Goal: Information Seeking & Learning: Learn about a topic

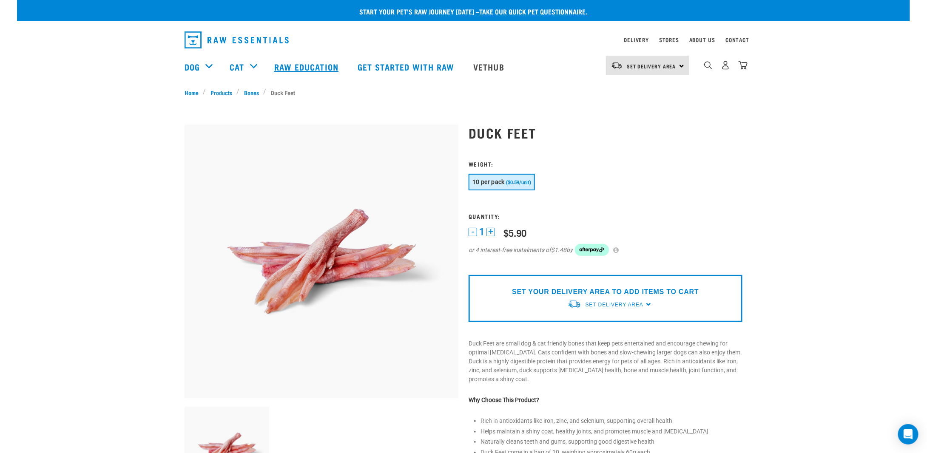
click at [313, 65] on link "Raw Education" at bounding box center [307, 67] width 83 height 34
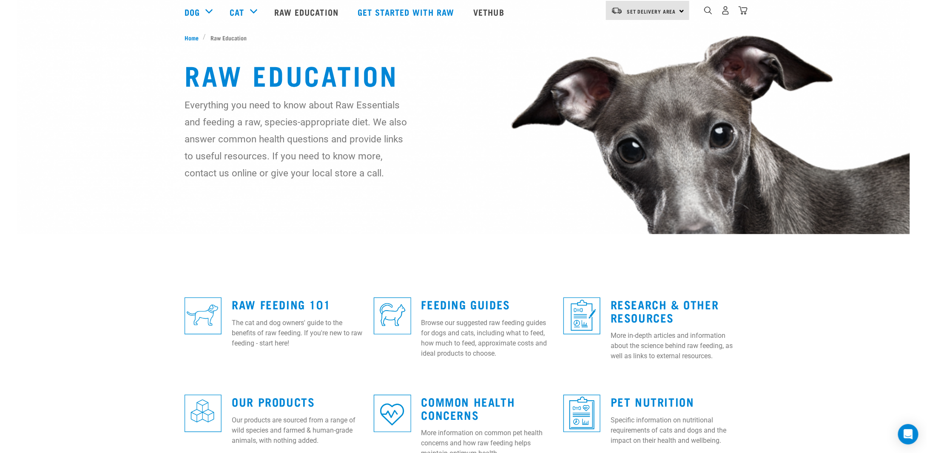
scroll to position [128, 0]
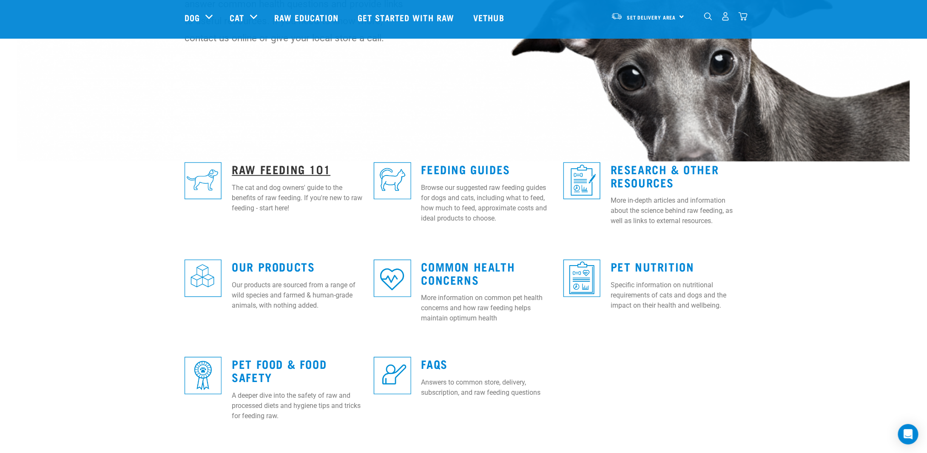
click at [284, 168] on link "Raw Feeding 101" at bounding box center [281, 169] width 99 height 6
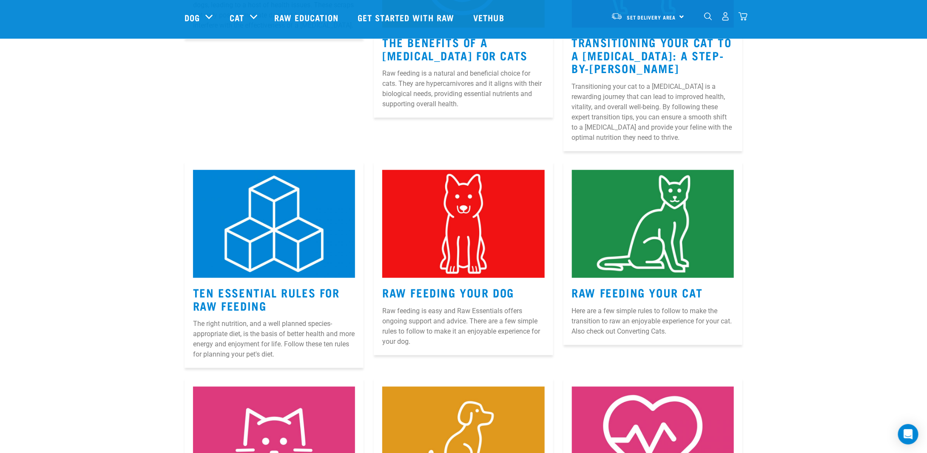
scroll to position [340, 0]
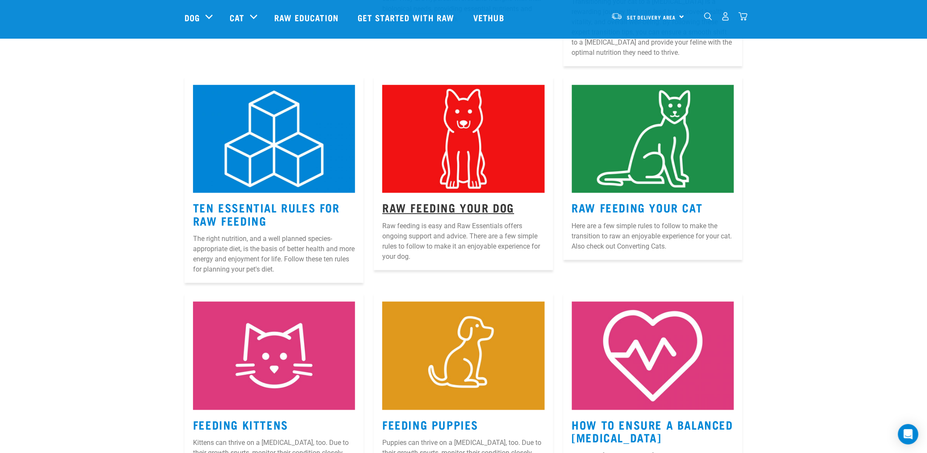
click at [474, 208] on link "Raw Feeding Your Dog" at bounding box center [448, 207] width 132 height 6
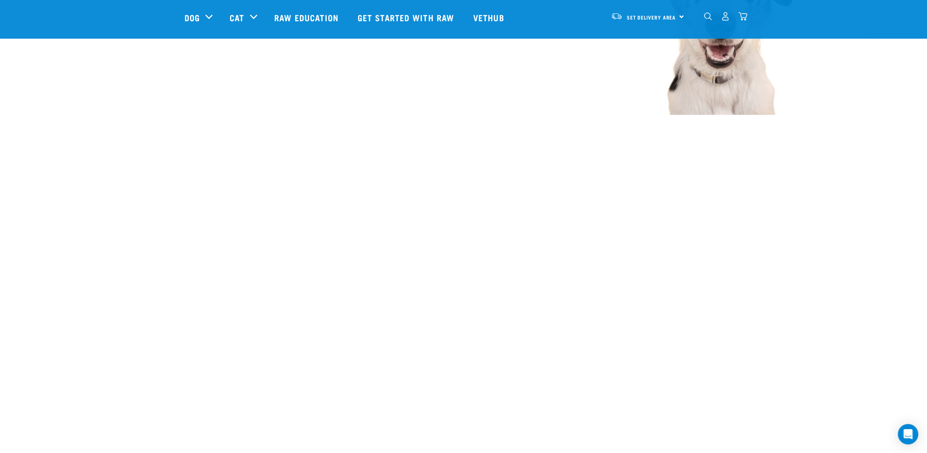
scroll to position [1099, 0]
click at [409, 20] on link "Get started with Raw" at bounding box center [407, 17] width 116 height 34
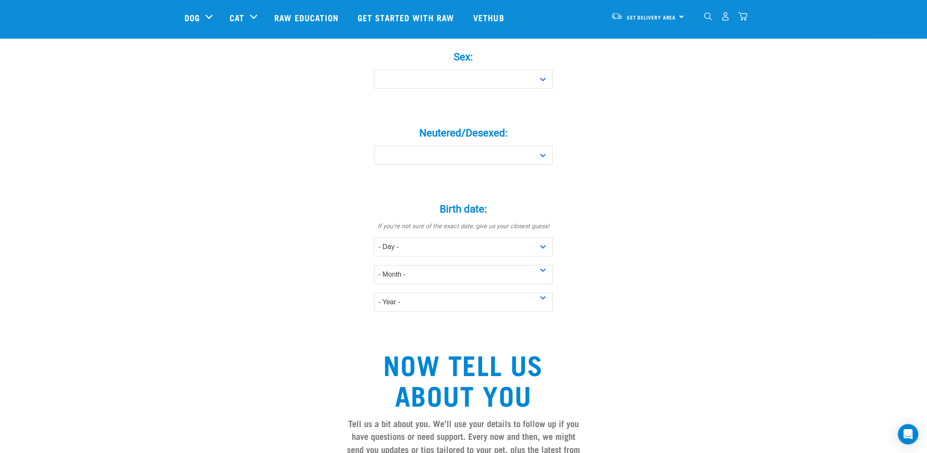
scroll to position [303, 0]
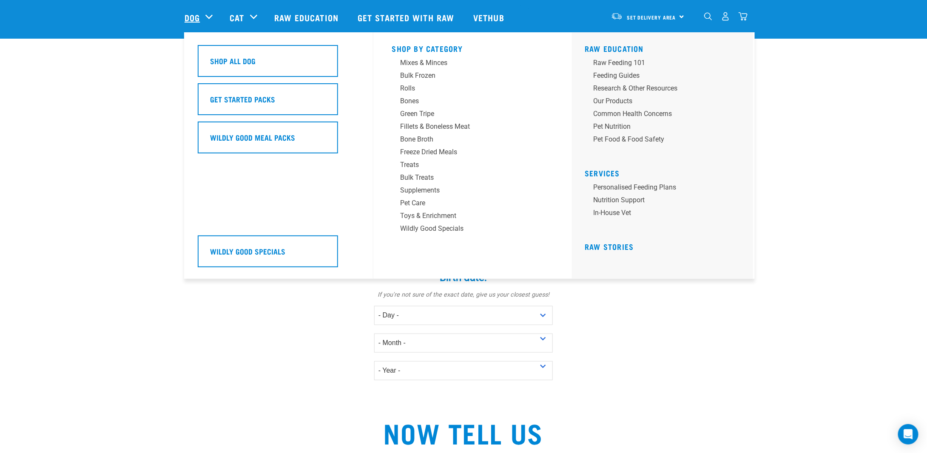
click at [191, 17] on link "Dog" at bounding box center [192, 17] width 15 height 13
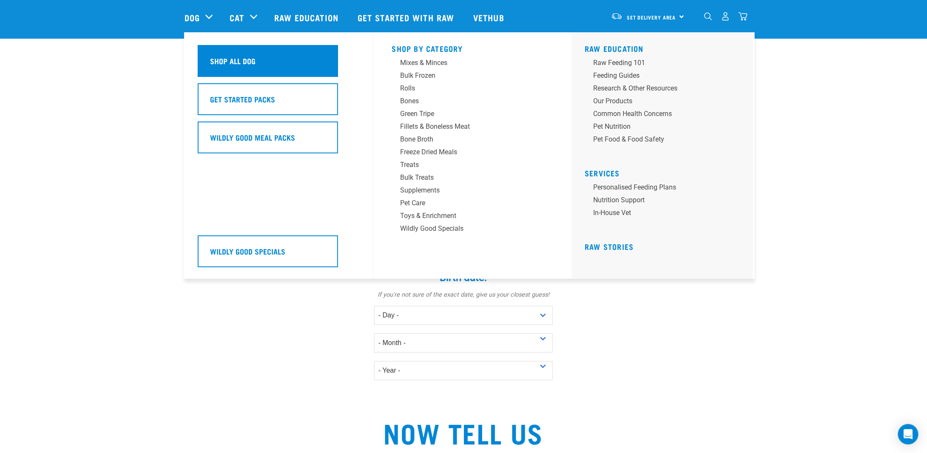
click at [219, 63] on h5 "Shop All Dog" at bounding box center [233, 60] width 46 height 11
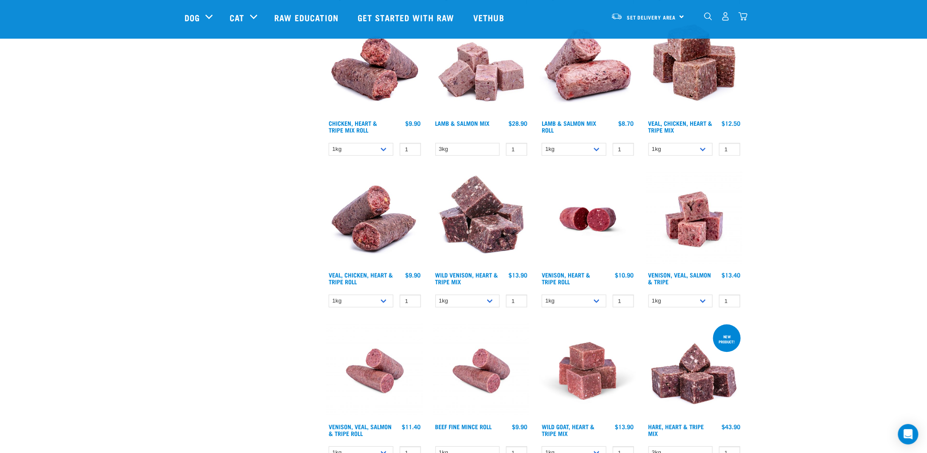
scroll to position [893, 0]
